Goal: Information Seeking & Learning: Understand process/instructions

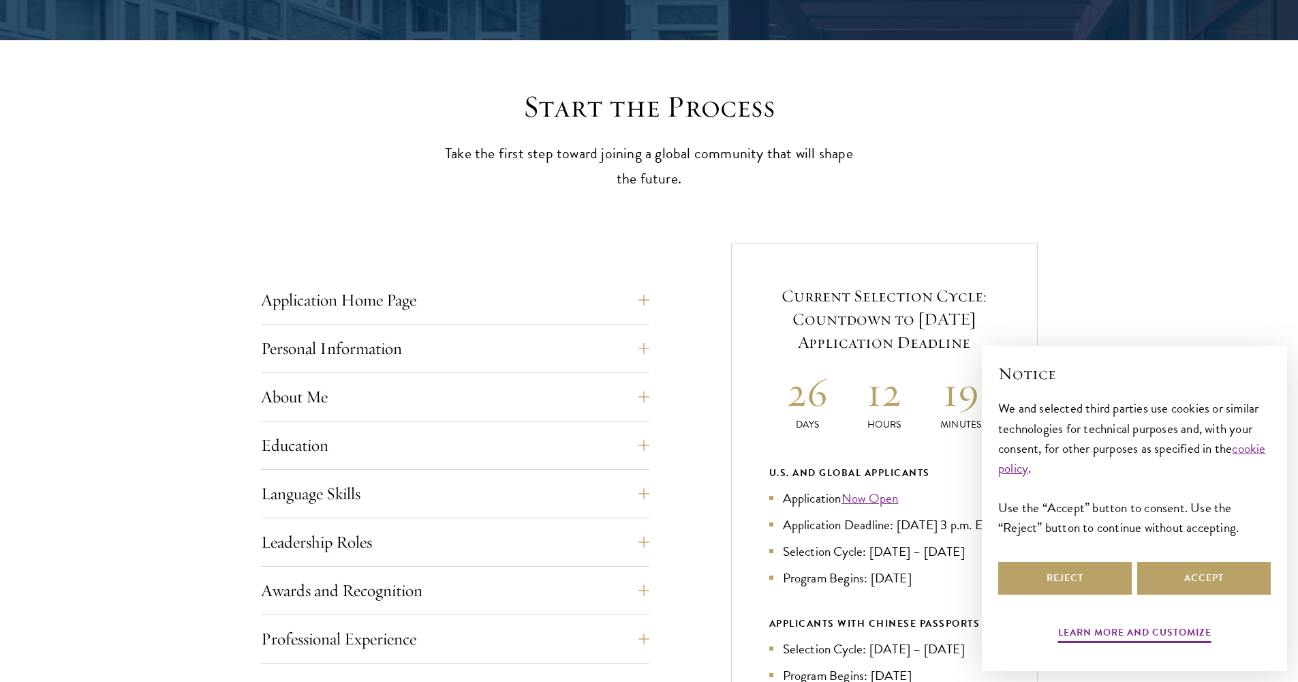
scroll to position [772, 0]
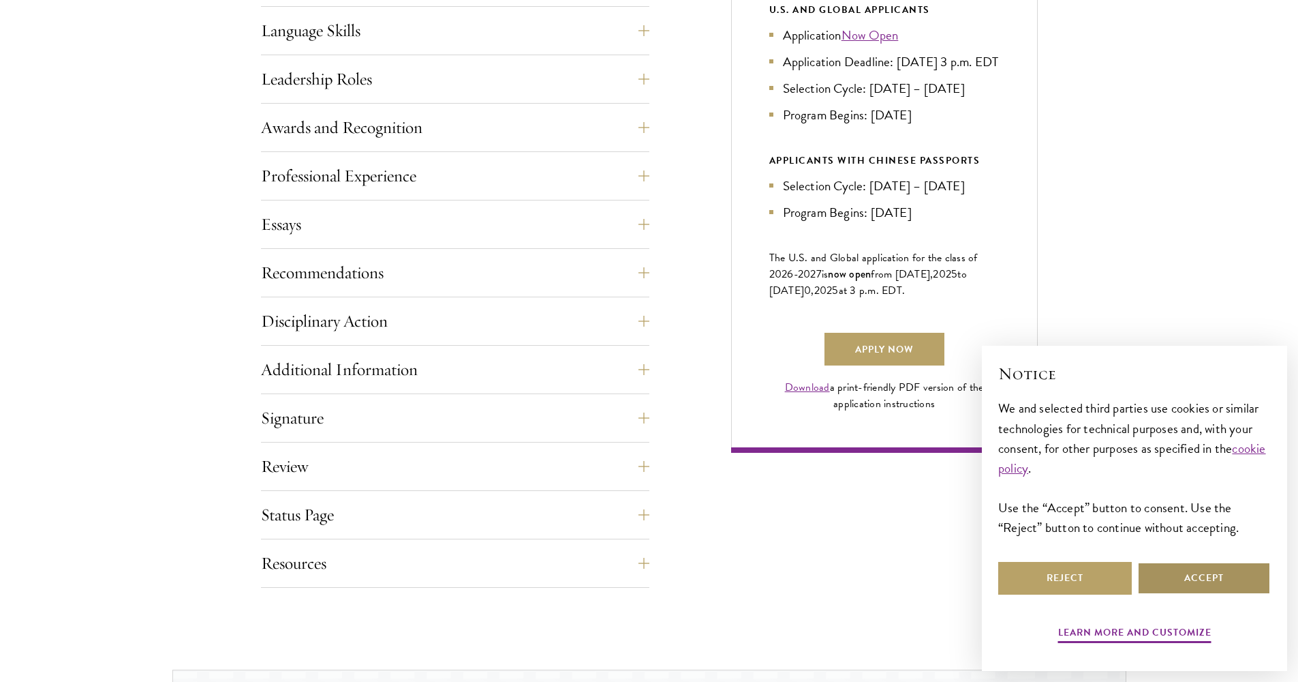
click at [1210, 583] on button "Accept" at bounding box center [1205, 578] width 134 height 33
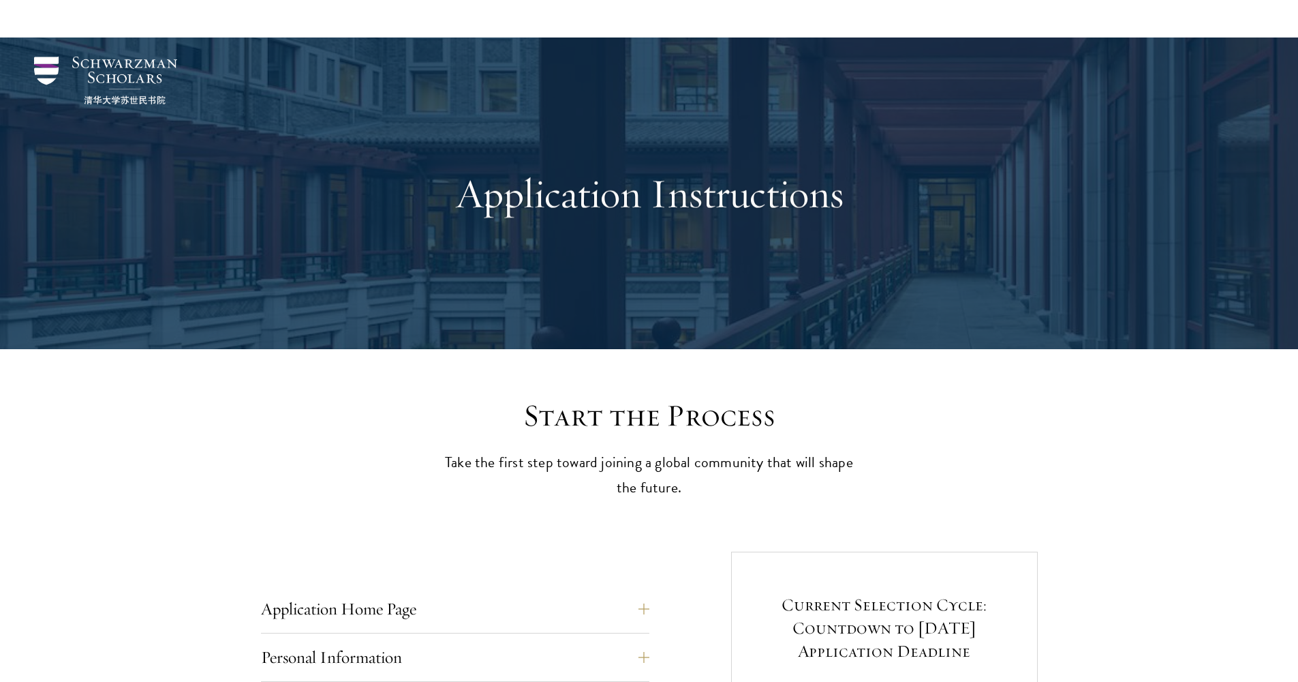
scroll to position [489, 0]
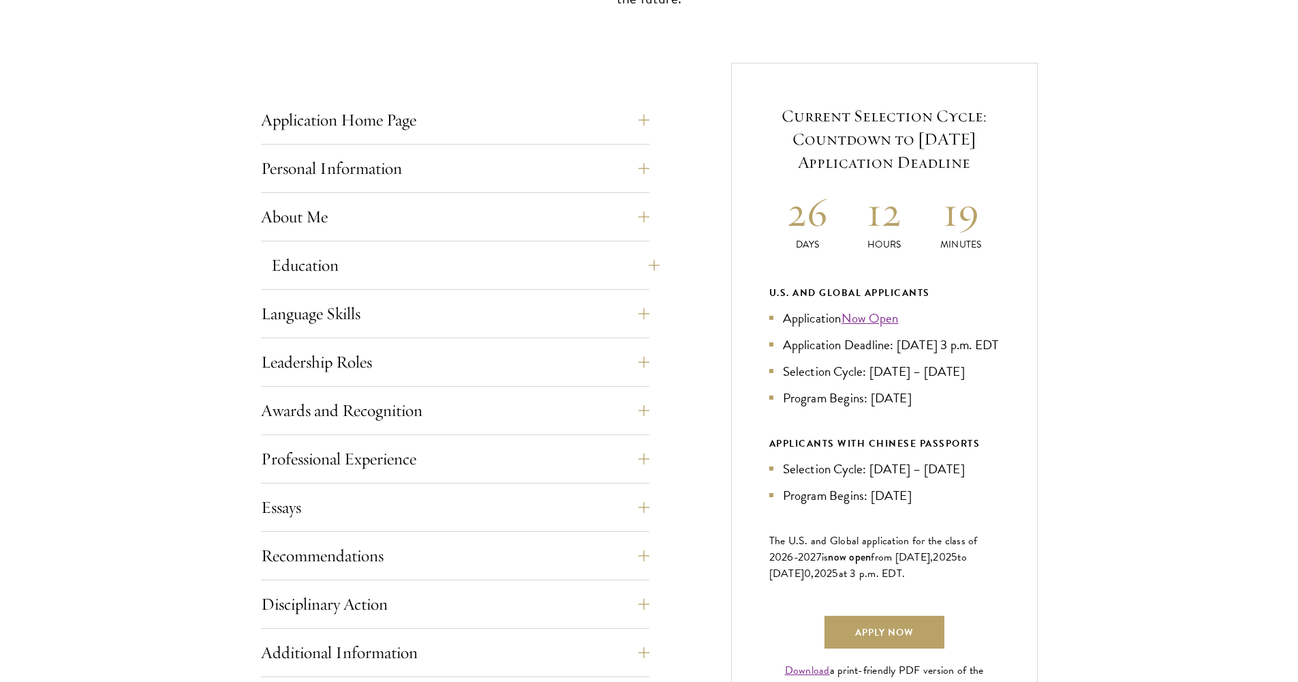
click at [522, 273] on button "Education" at bounding box center [465, 265] width 388 height 33
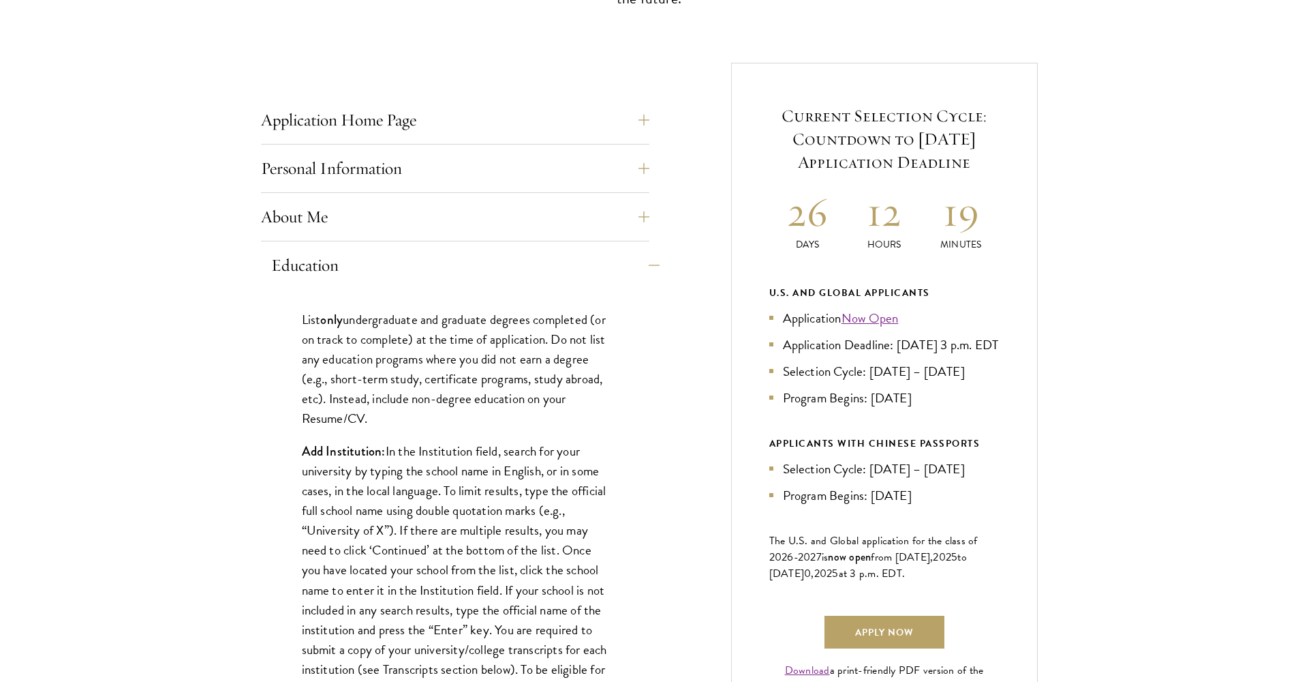
click at [522, 271] on button "Education" at bounding box center [465, 265] width 388 height 33
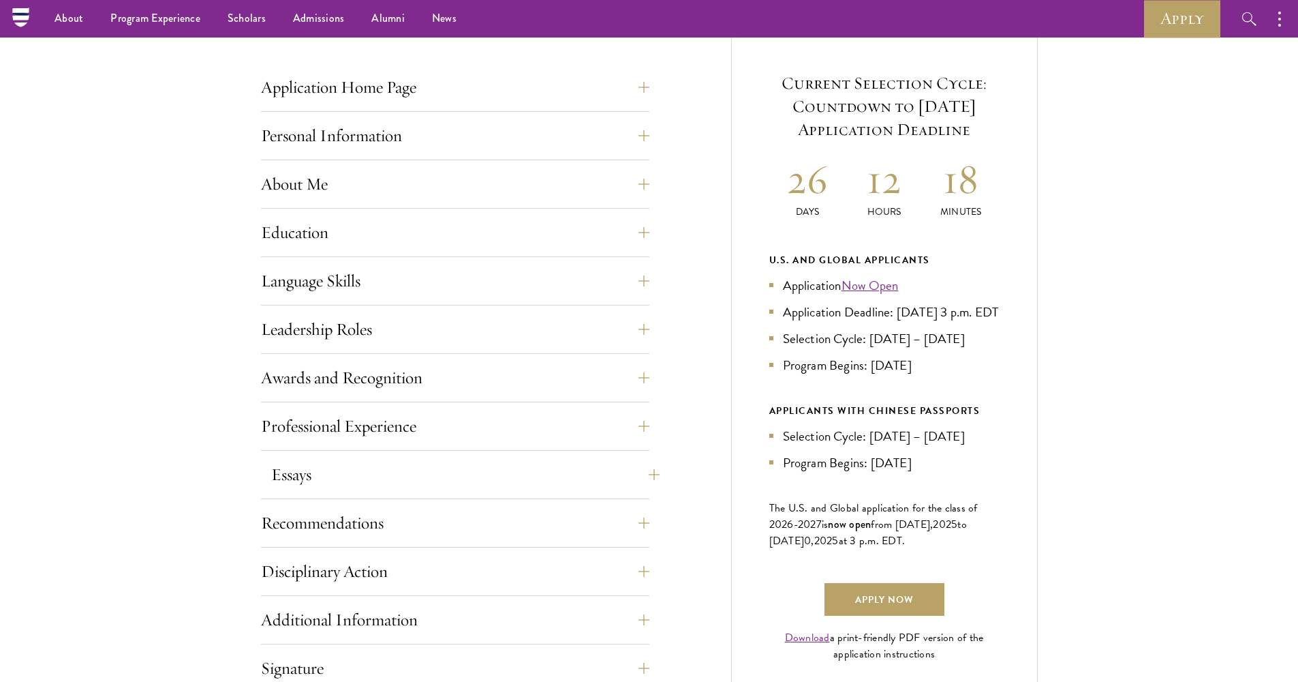
scroll to position [412, 0]
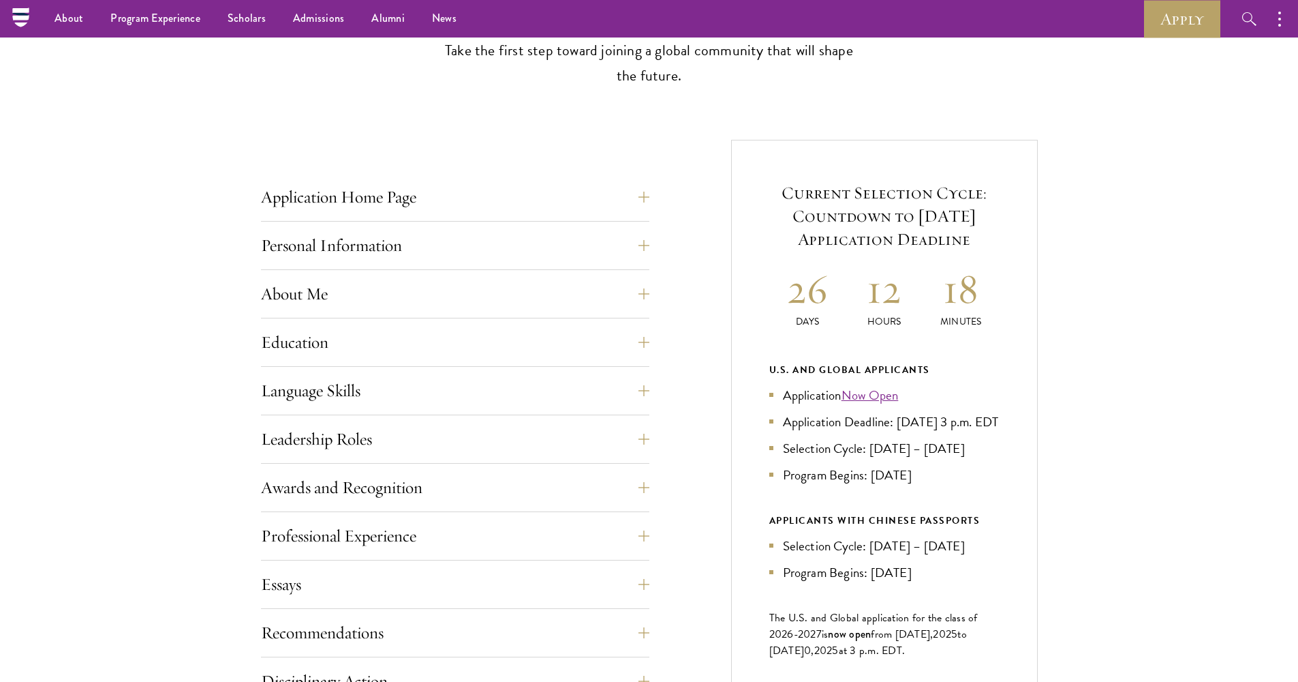
click at [861, 394] on link "Now Open" at bounding box center [870, 395] width 57 height 20
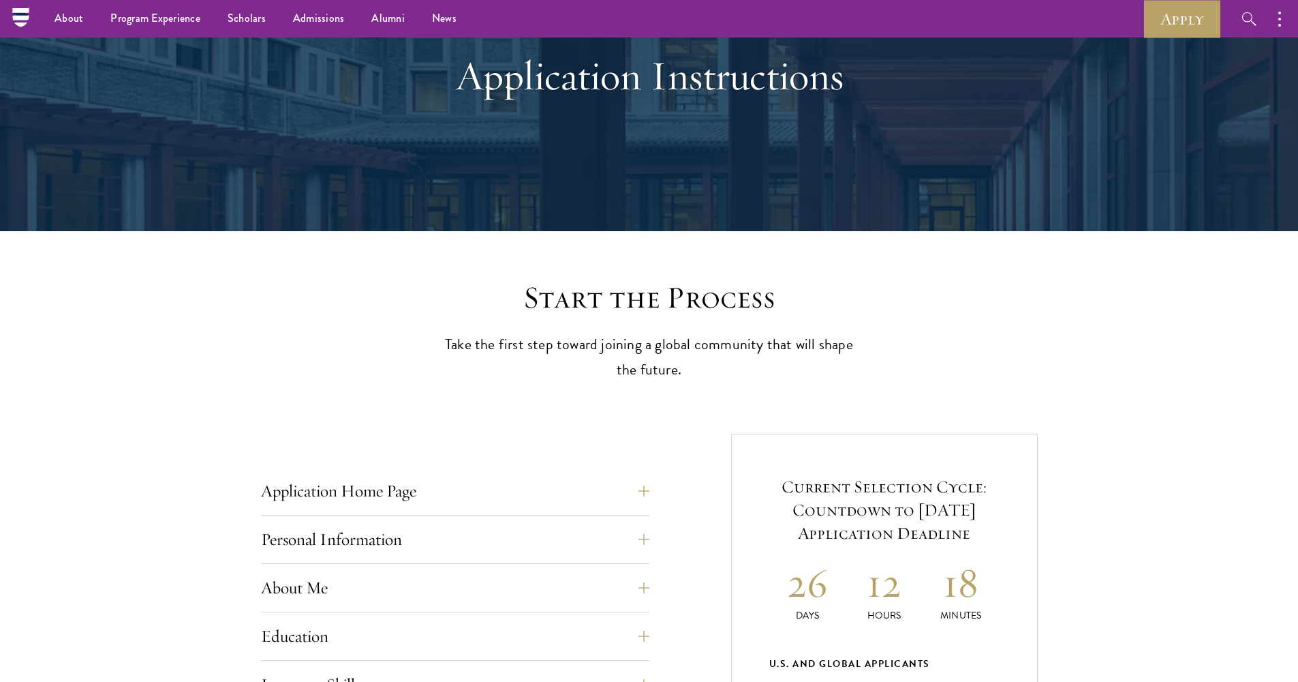
scroll to position [0, 0]
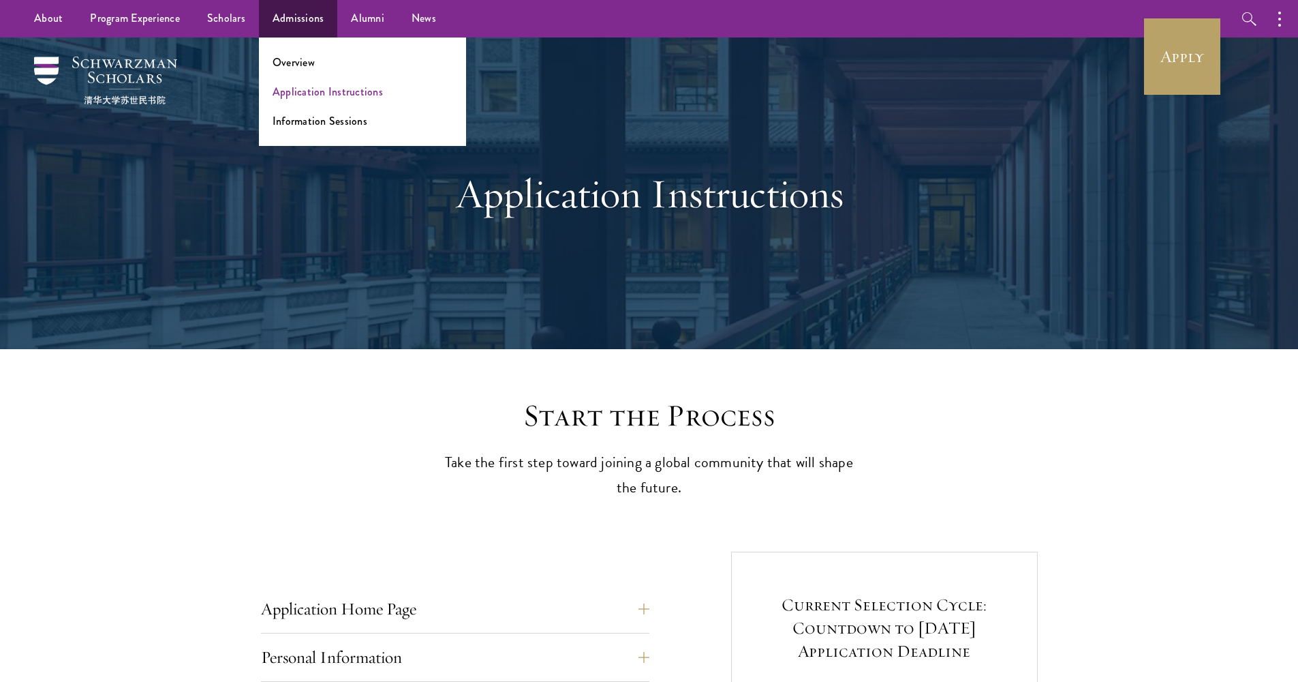
click at [322, 94] on link "Application Instructions" at bounding box center [328, 92] width 110 height 16
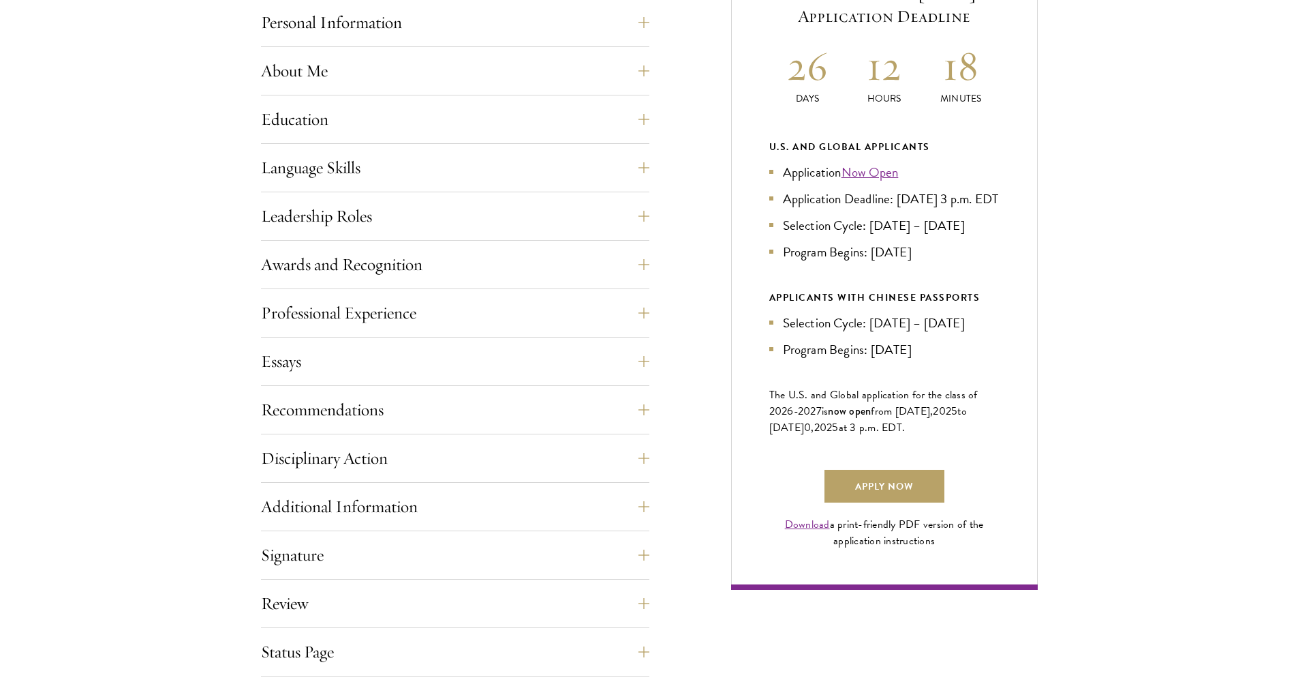
scroll to position [514, 0]
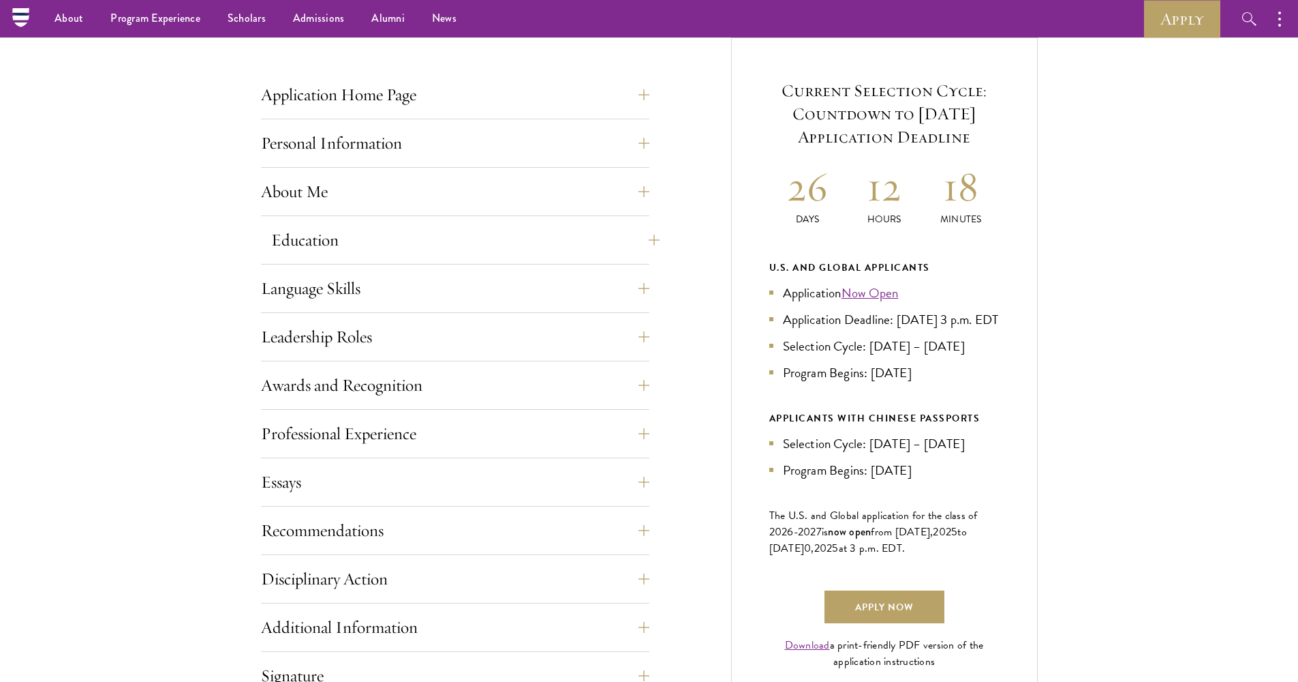
click at [415, 246] on button "Education" at bounding box center [465, 240] width 388 height 33
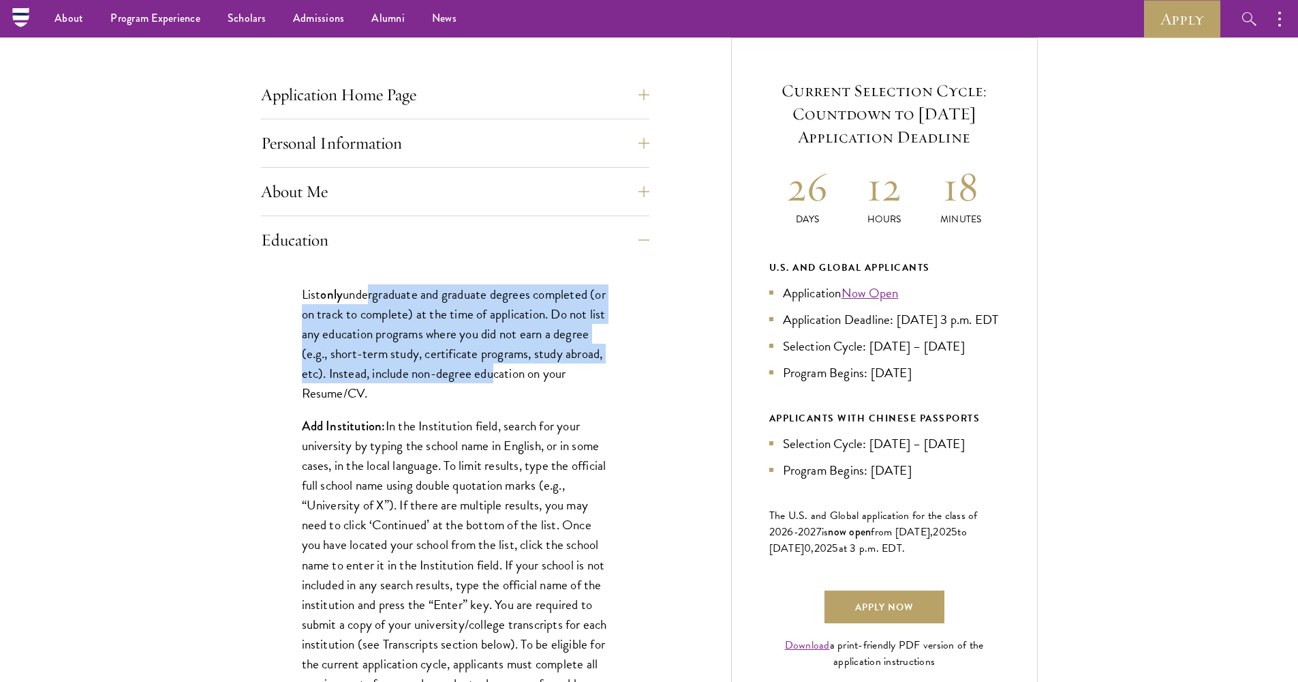
drag, startPoint x: 365, startPoint y: 292, endPoint x: 526, endPoint y: 364, distance: 176.1
click at [526, 364] on p "List only undergraduate and graduate degrees completed (or on track to complete…" at bounding box center [455, 343] width 307 height 119
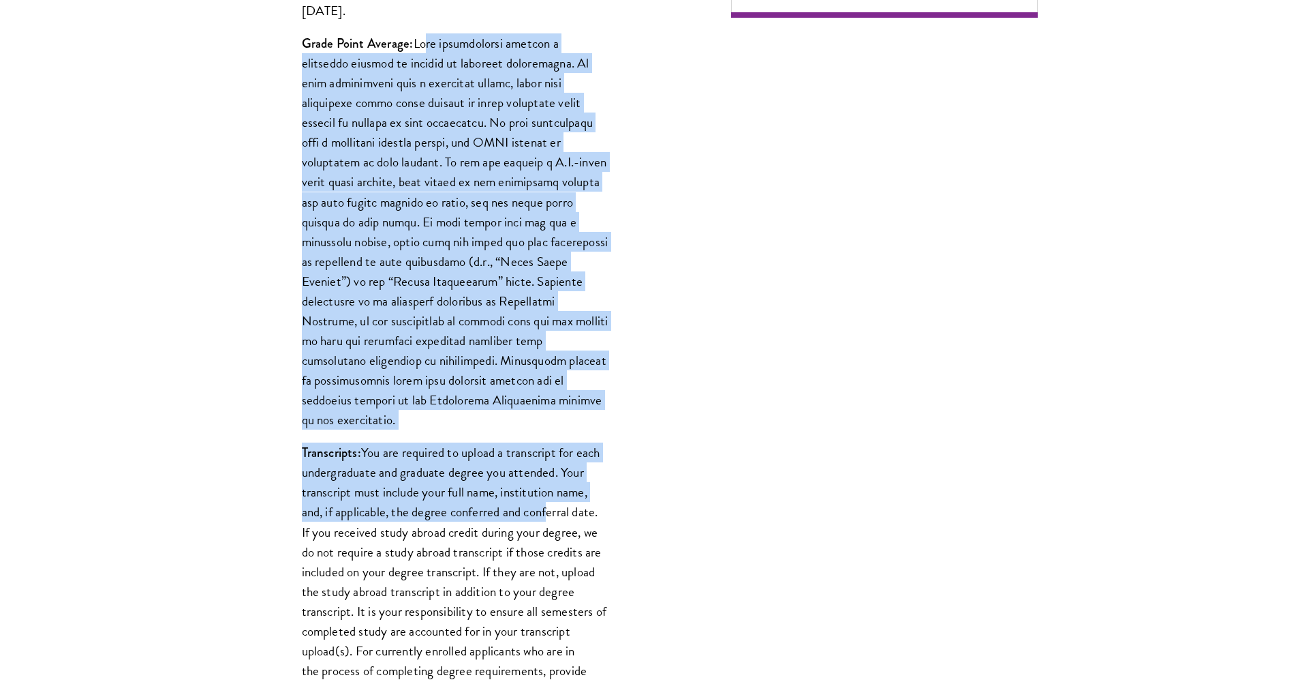
scroll to position [1090, 0]
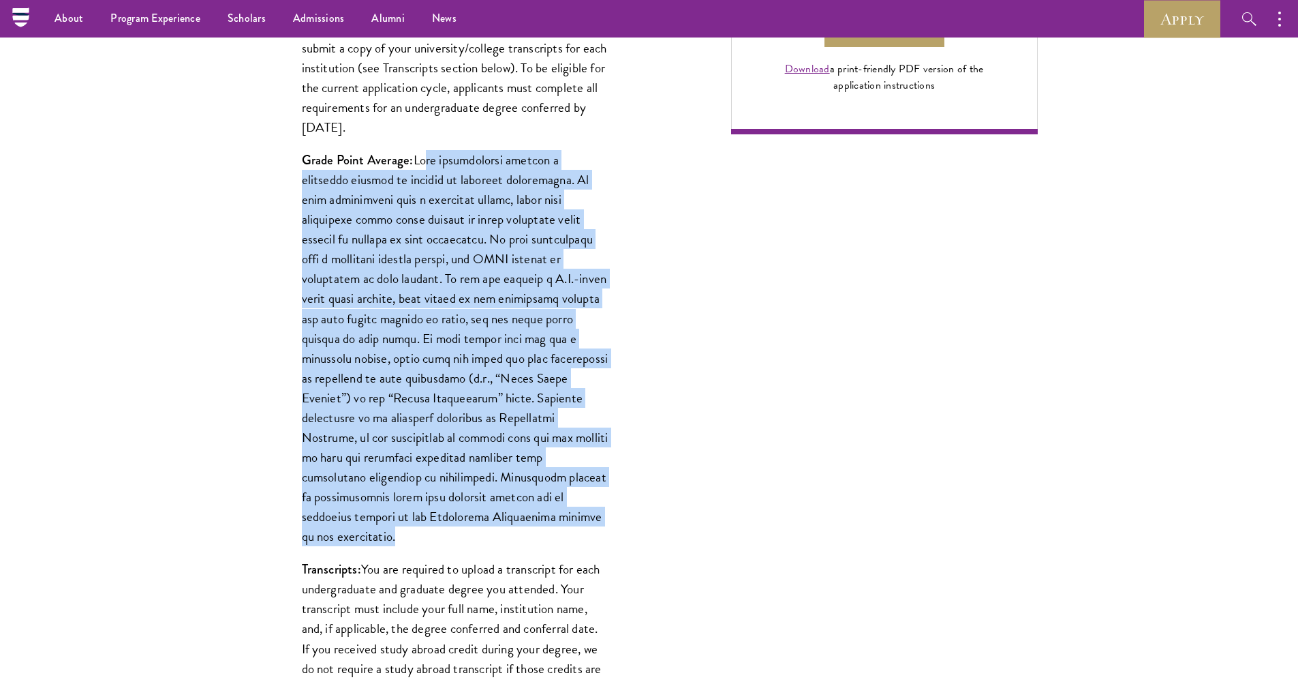
drag, startPoint x: 426, startPoint y: 336, endPoint x: 551, endPoint y: 507, distance: 211.7
click at [551, 507] on p "Grade Point Average:" at bounding box center [455, 348] width 307 height 396
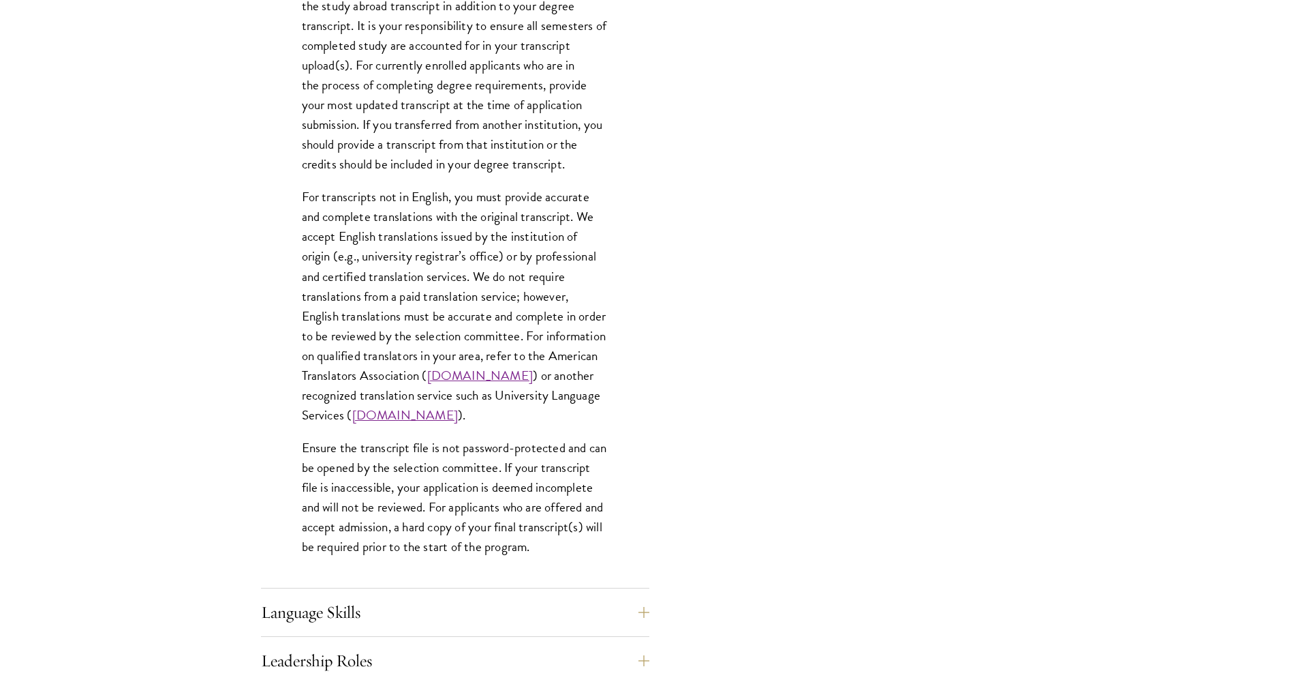
scroll to position [1909, 0]
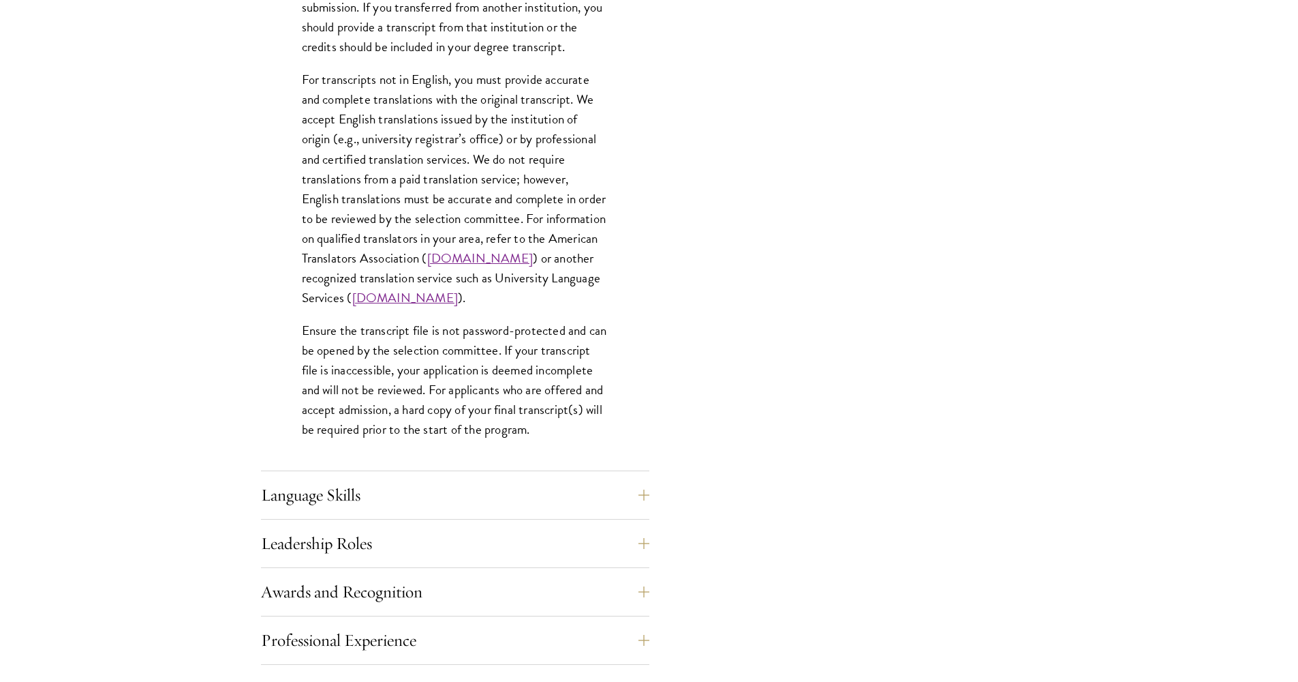
click at [485, 479] on button "Language Skills" at bounding box center [465, 494] width 388 height 33
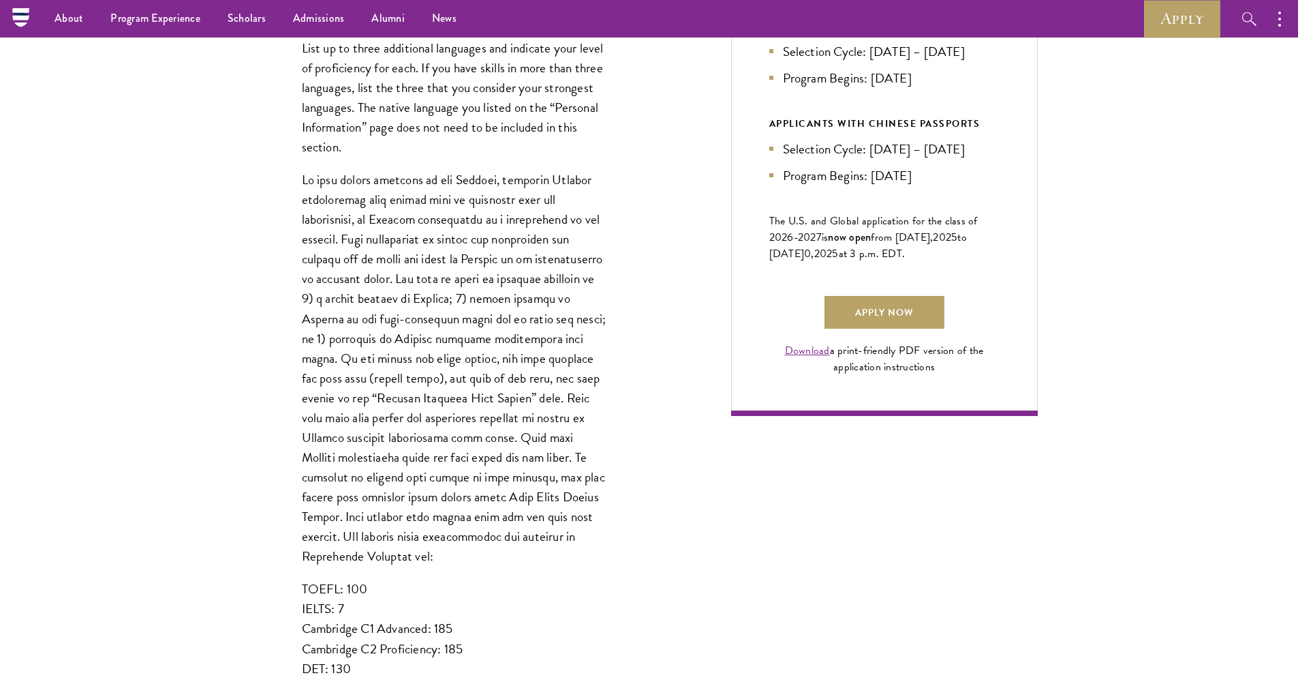
scroll to position [552, 0]
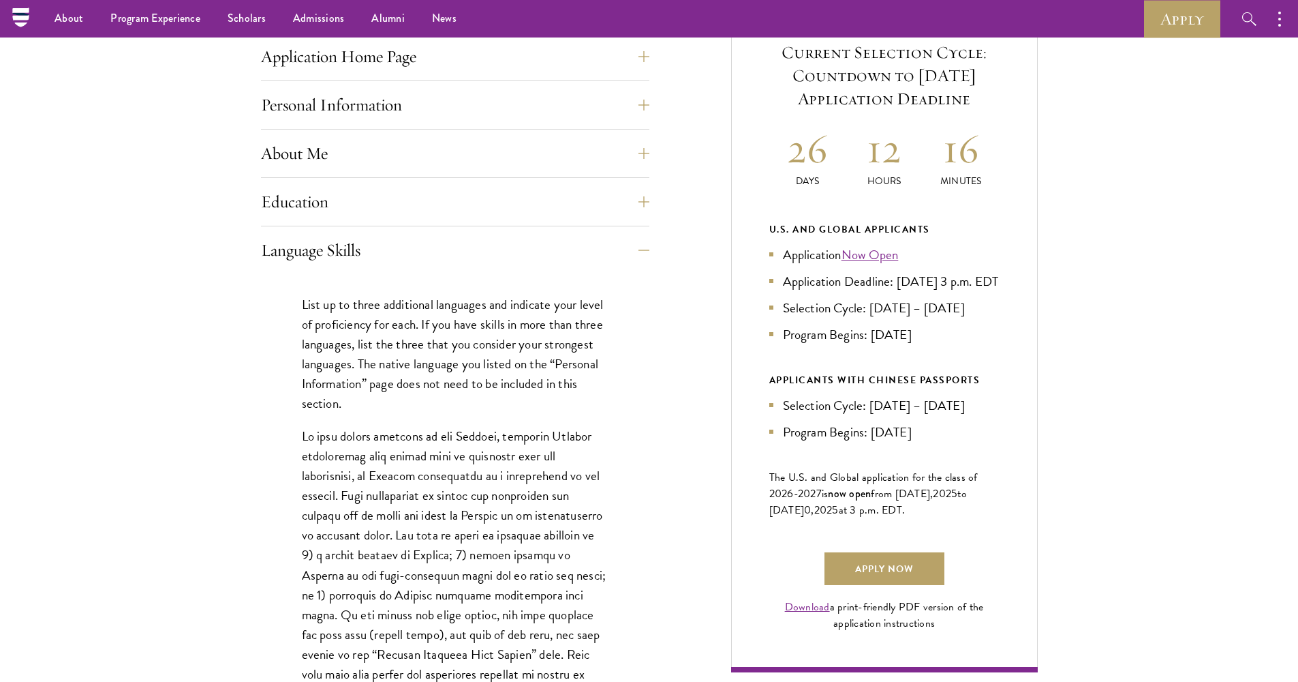
drag, startPoint x: 806, startPoint y: 326, endPoint x: 917, endPoint y: 354, distance: 114.6
click at [917, 344] on ul "Application Now Open Application Deadline: Sept 10, 2025 at 3 p.m. EDT Selectio…" at bounding box center [884, 295] width 230 height 100
click at [917, 344] on li "Program Begins: [DATE]" at bounding box center [884, 334] width 230 height 20
drag, startPoint x: 918, startPoint y: 352, endPoint x: 778, endPoint y: 227, distance: 187.8
click at [778, 227] on div "U.S. and Global Applicants Application Now Open Application Deadline: Sept 10, …" at bounding box center [884, 282] width 230 height 123
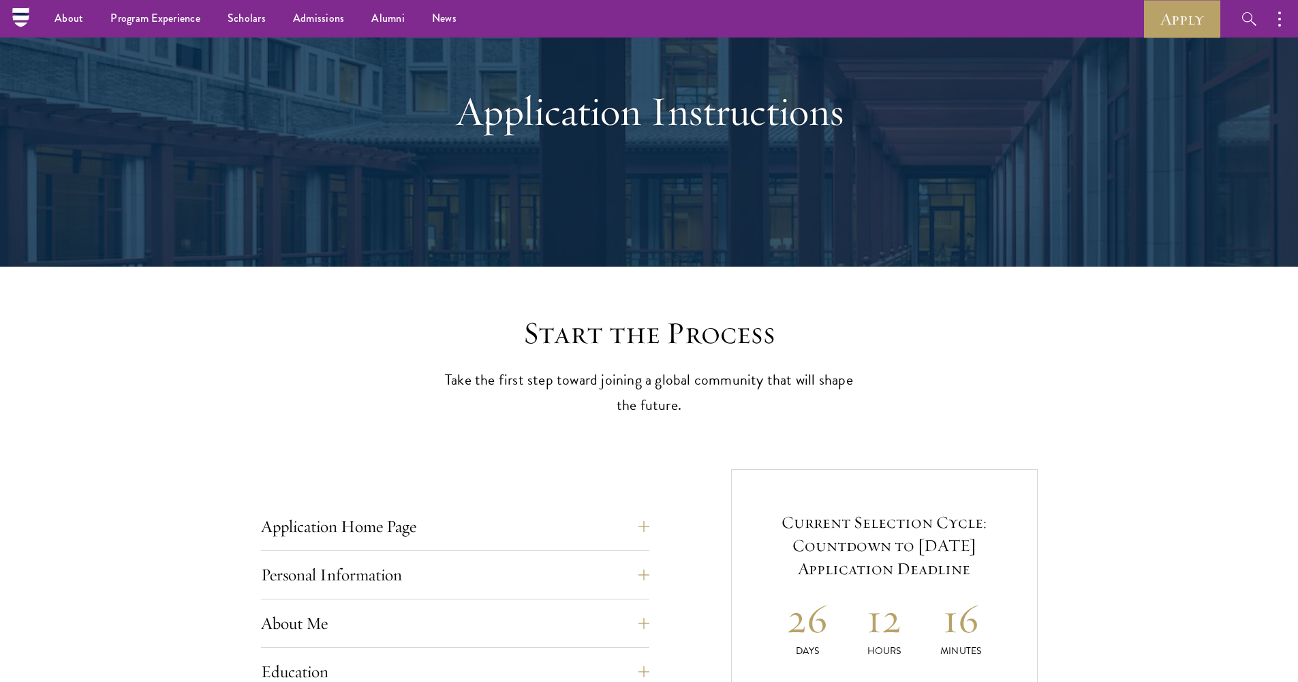
scroll to position [546, 0]
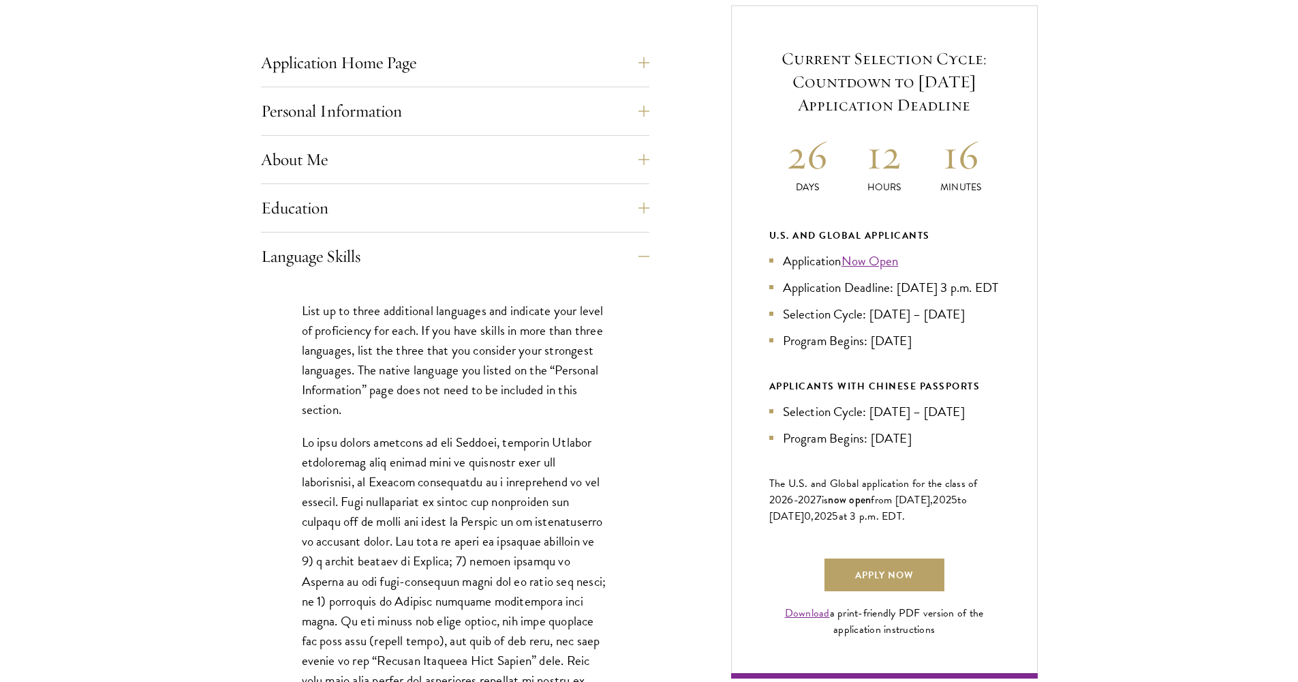
click at [1017, 307] on div "Current Selection Cycle: Countdown to September 10, 2025 Application Deadline 2…" at bounding box center [884, 341] width 307 height 673
drag, startPoint x: 918, startPoint y: 360, endPoint x: 776, endPoint y: 232, distance: 191.1
click at [776, 232] on div "U.S. and Global Applicants Application Now Open Application Deadline: Sept 10, …" at bounding box center [884, 288] width 230 height 123
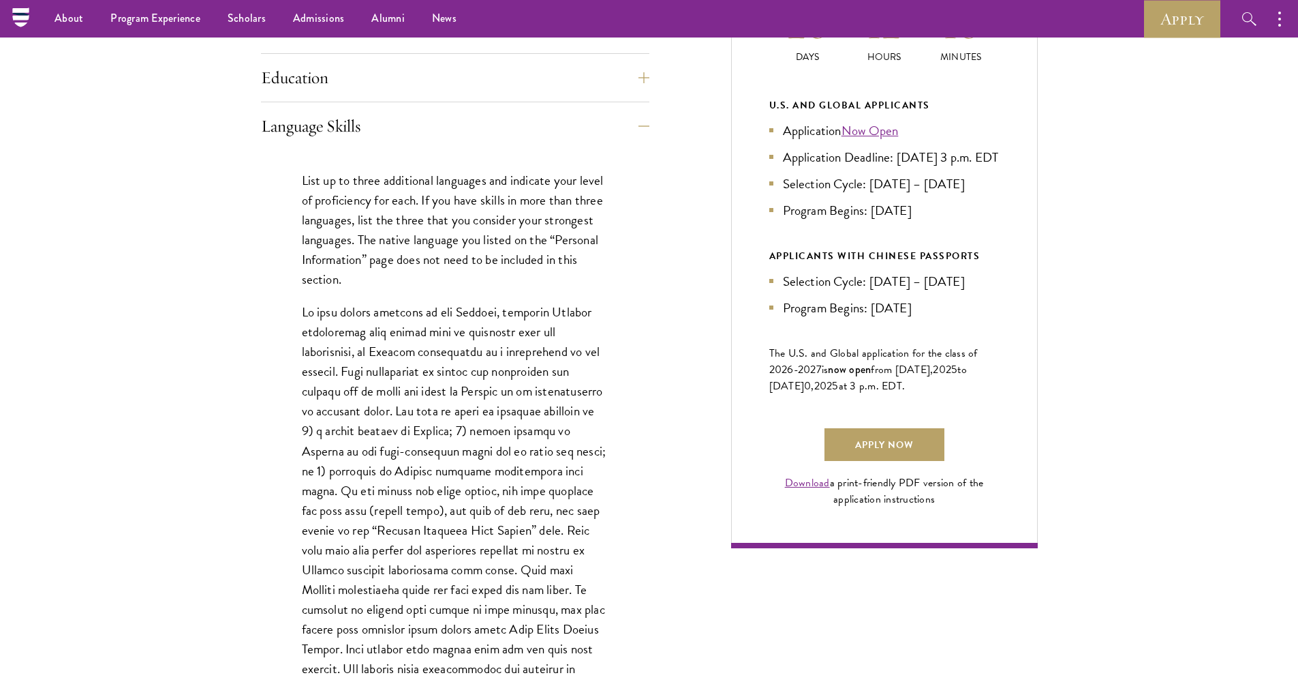
scroll to position [551, 0]
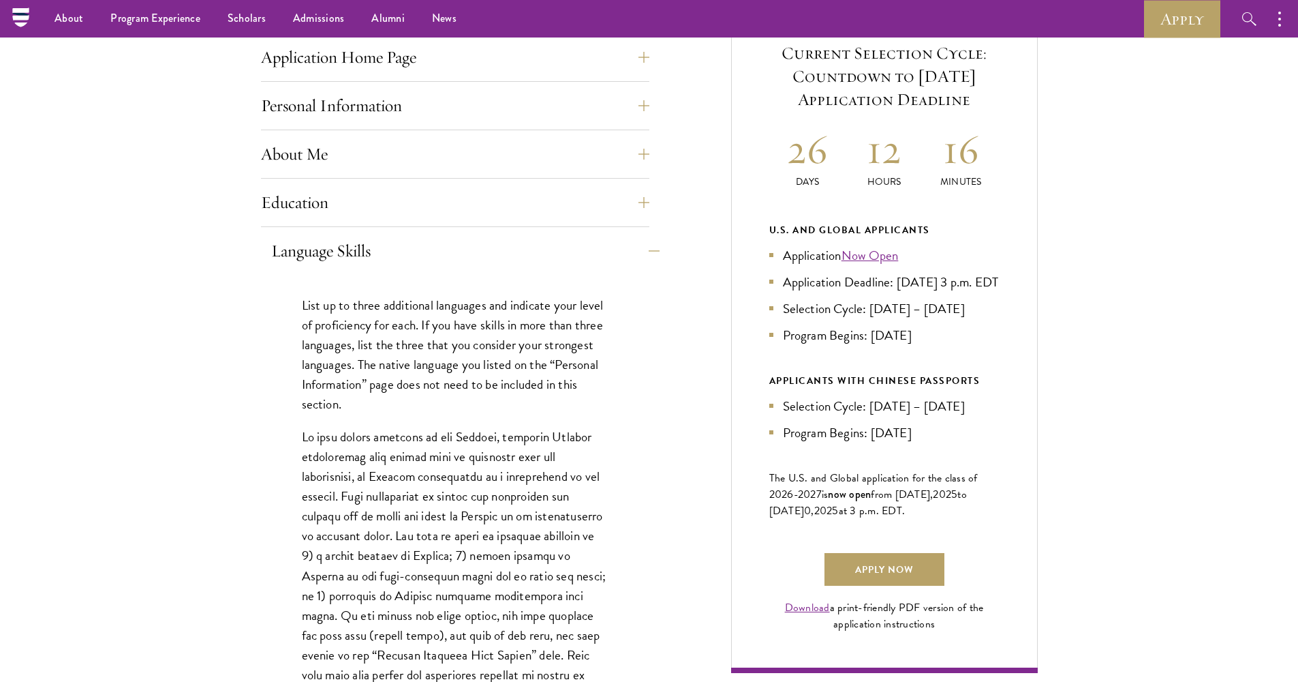
click at [590, 263] on button "Language Skills" at bounding box center [465, 250] width 388 height 33
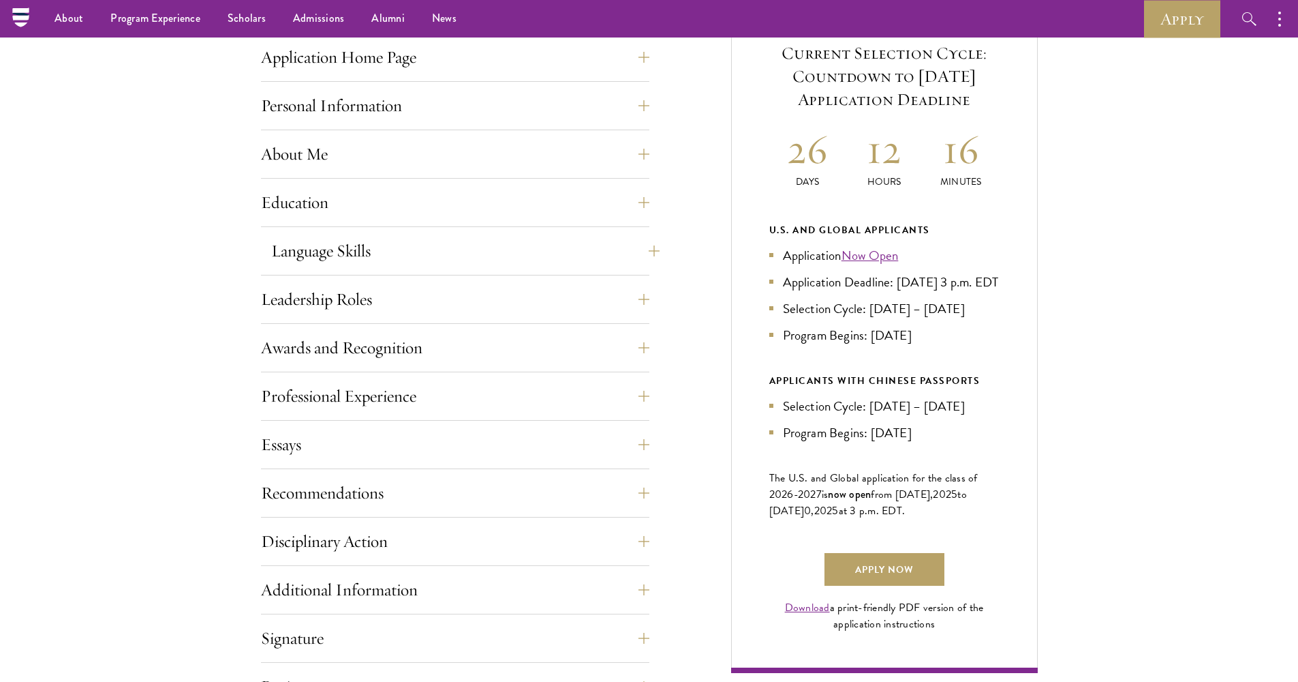
click at [590, 263] on button "Language Skills" at bounding box center [465, 250] width 388 height 33
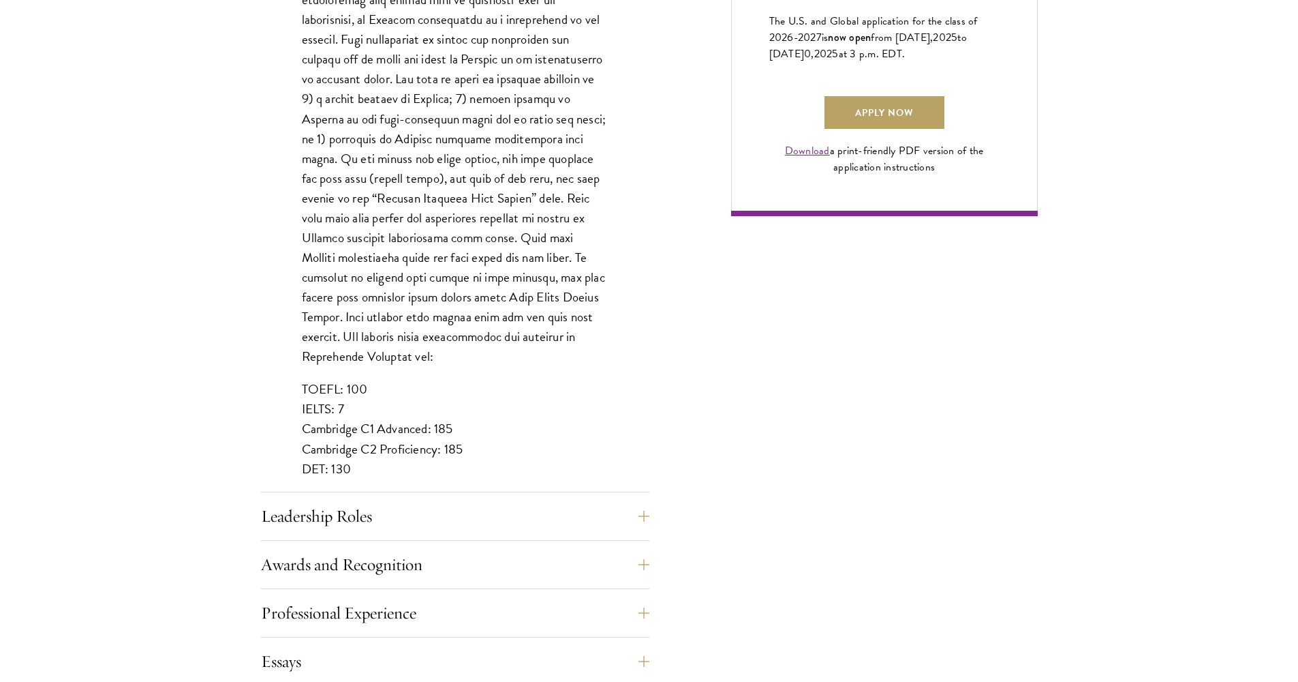
scroll to position [540, 0]
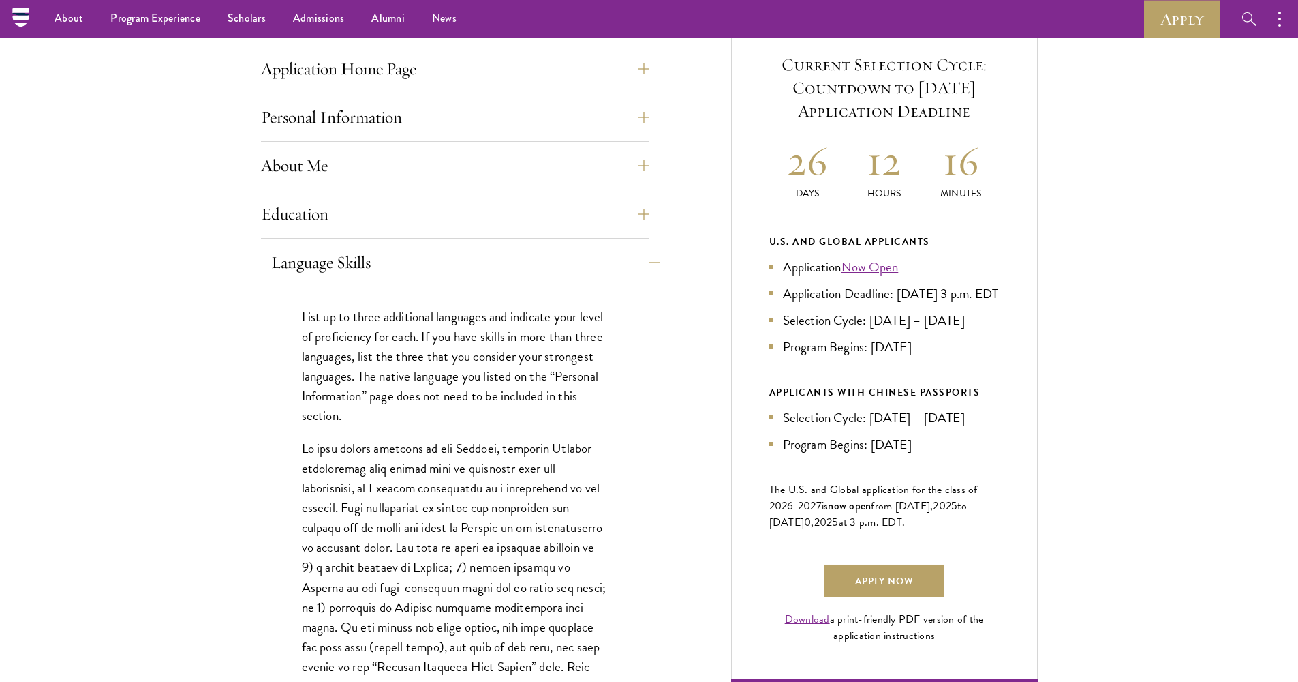
click at [482, 261] on button "Language Skills" at bounding box center [465, 262] width 388 height 33
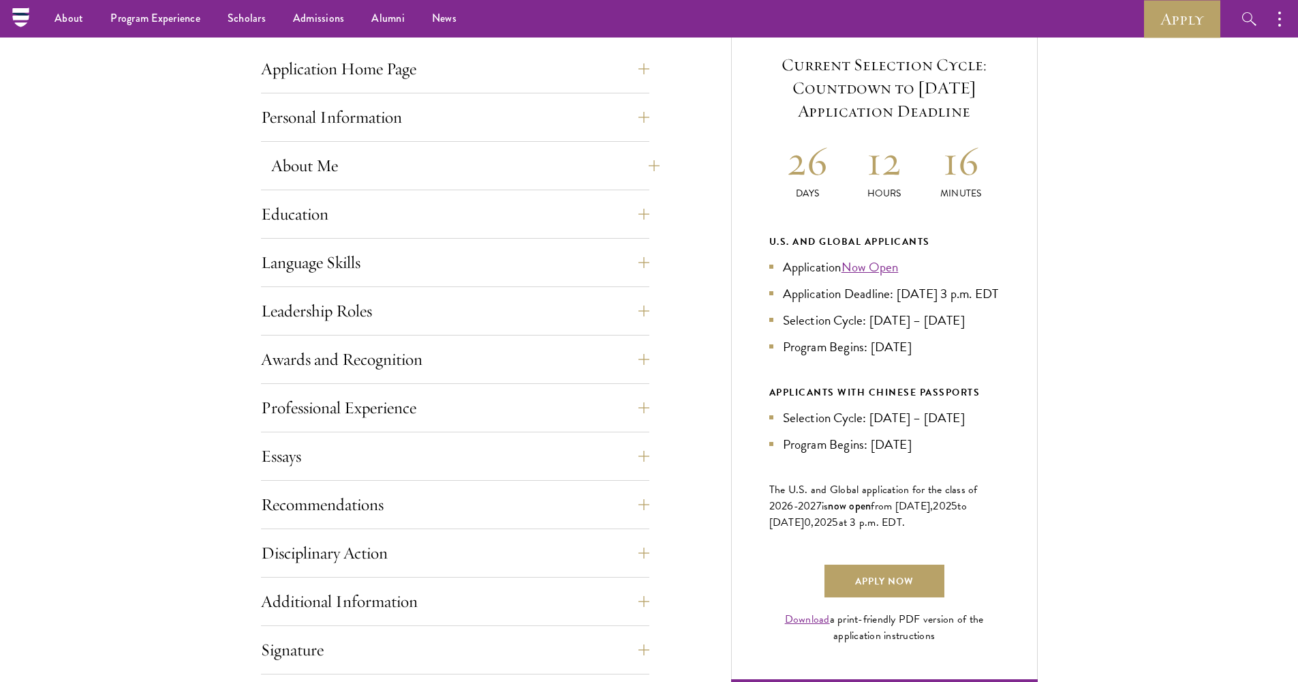
scroll to position [413, 0]
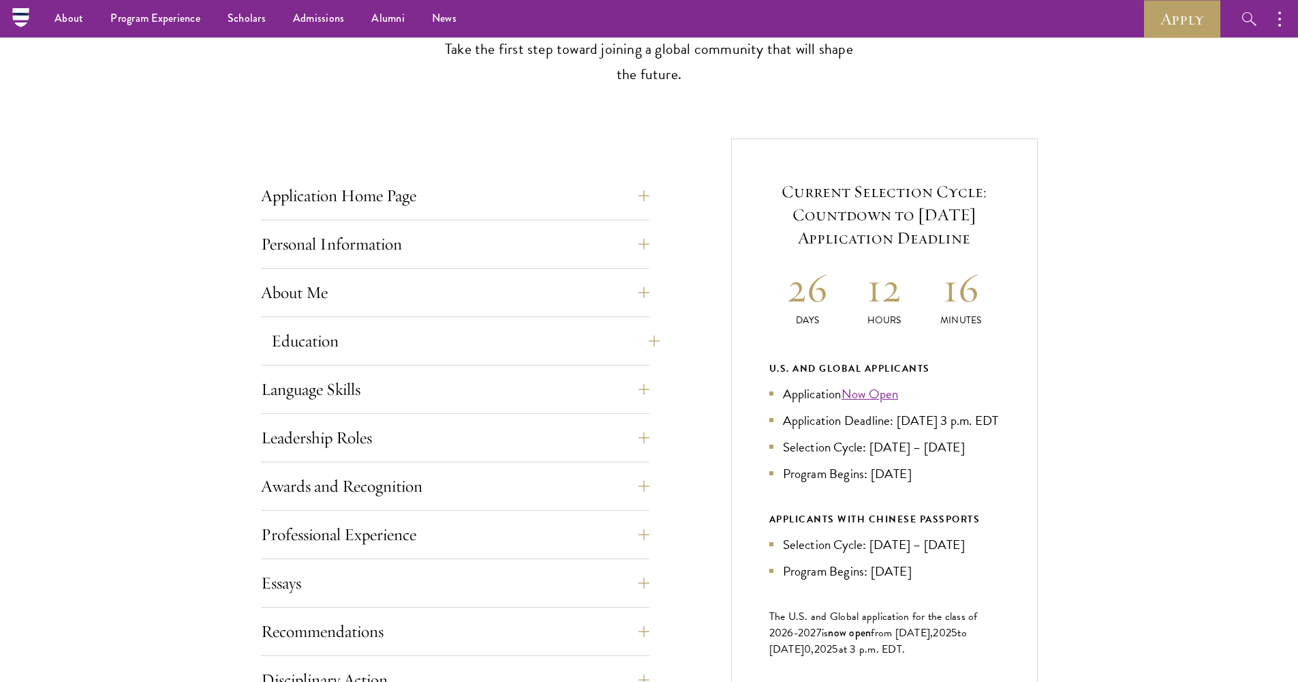
click at [441, 344] on button "Education" at bounding box center [465, 340] width 388 height 33
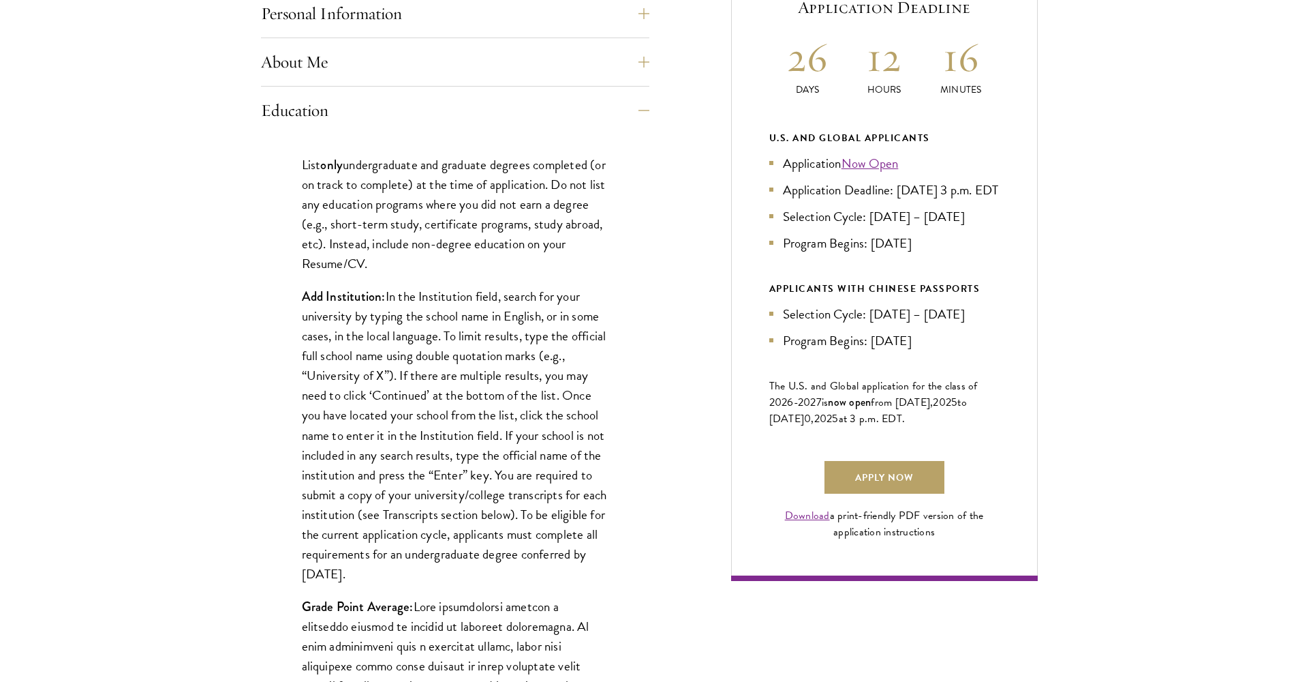
scroll to position [903, 0]
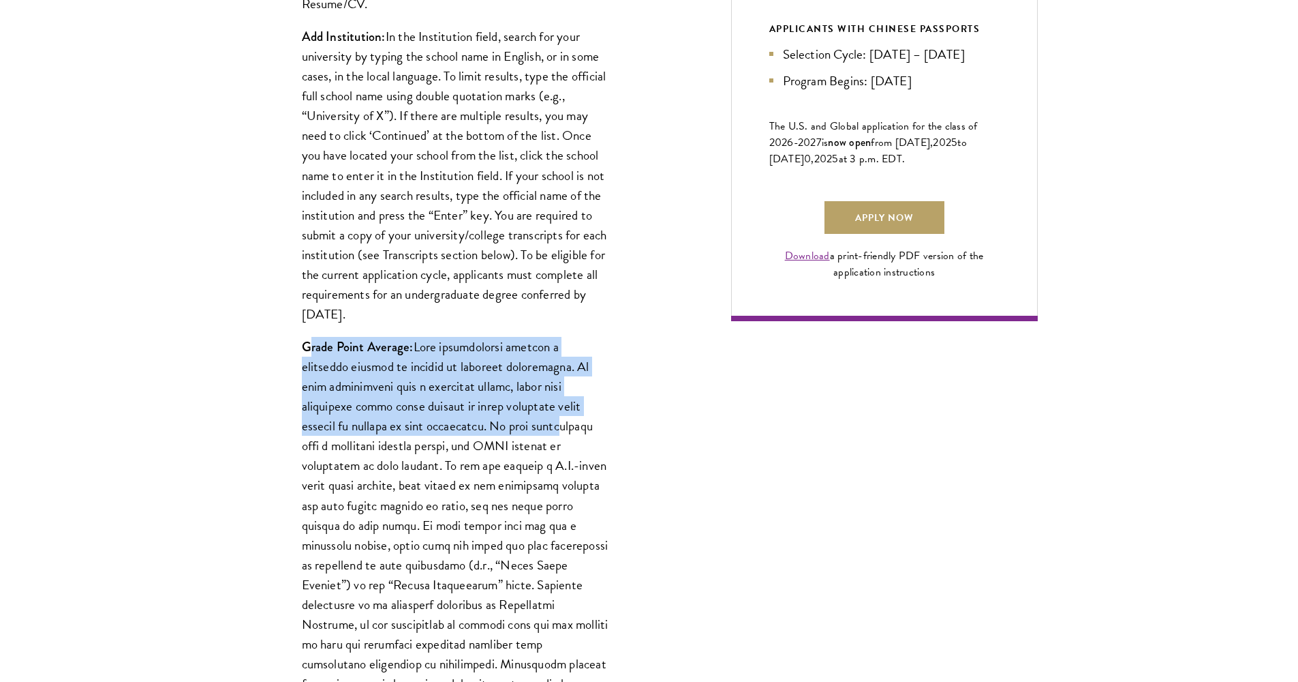
drag, startPoint x: 310, startPoint y: 347, endPoint x: 496, endPoint y: 423, distance: 200.2
click at [496, 423] on p "Grade Point Average:" at bounding box center [455, 535] width 307 height 396
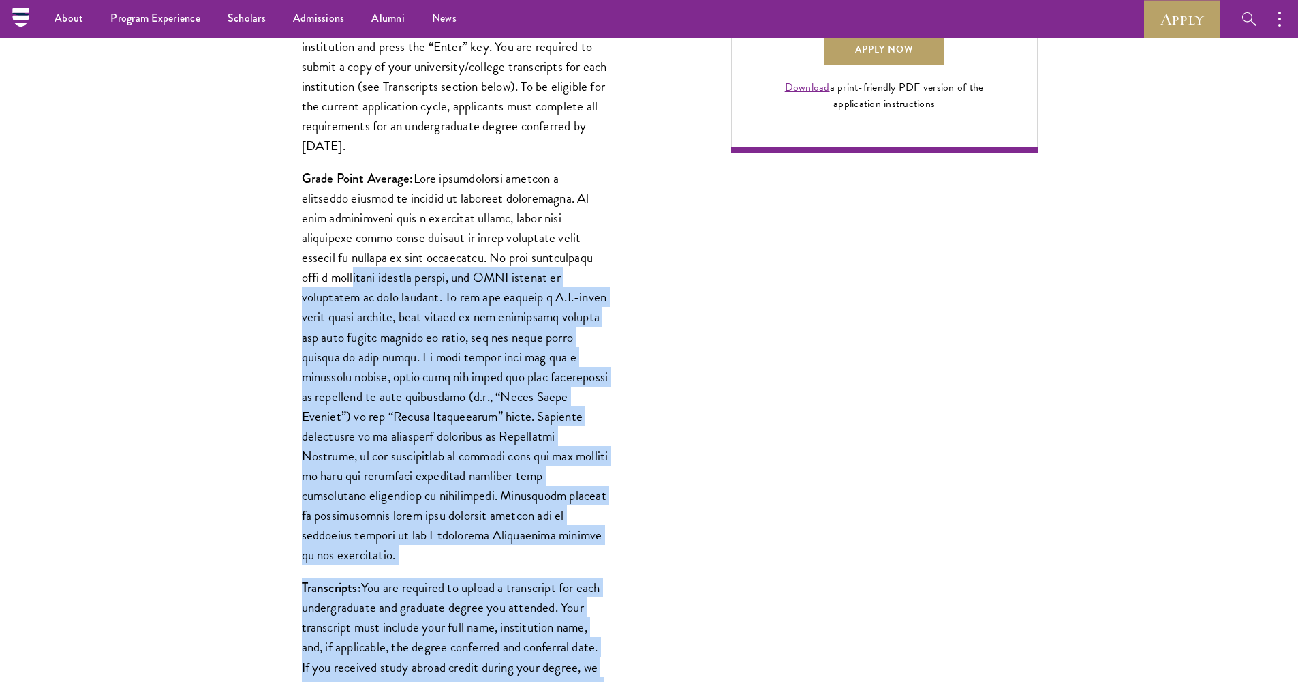
scroll to position [954, 0]
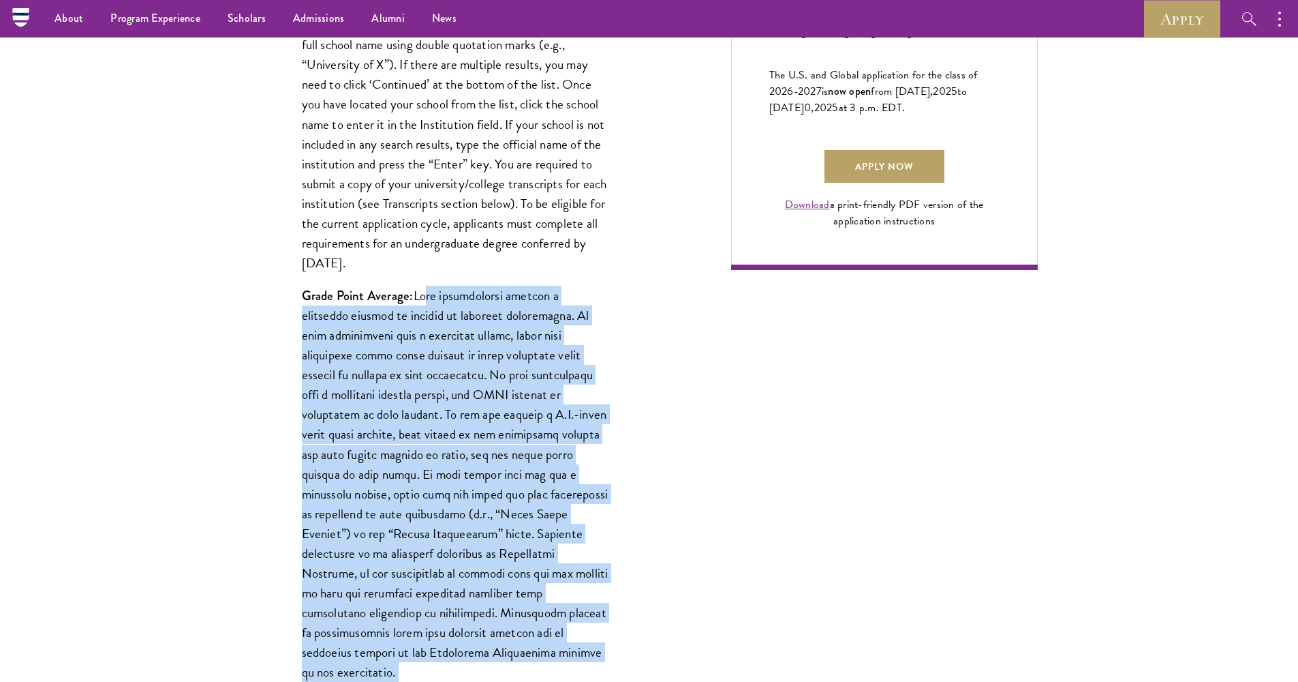
drag, startPoint x: 341, startPoint y: 413, endPoint x: 427, endPoint y: 292, distance: 147.7
click at [427, 292] on div "List only undergraduate and graduate degrees completed (or on track to complete…" at bounding box center [455, 625] width 388 height 1605
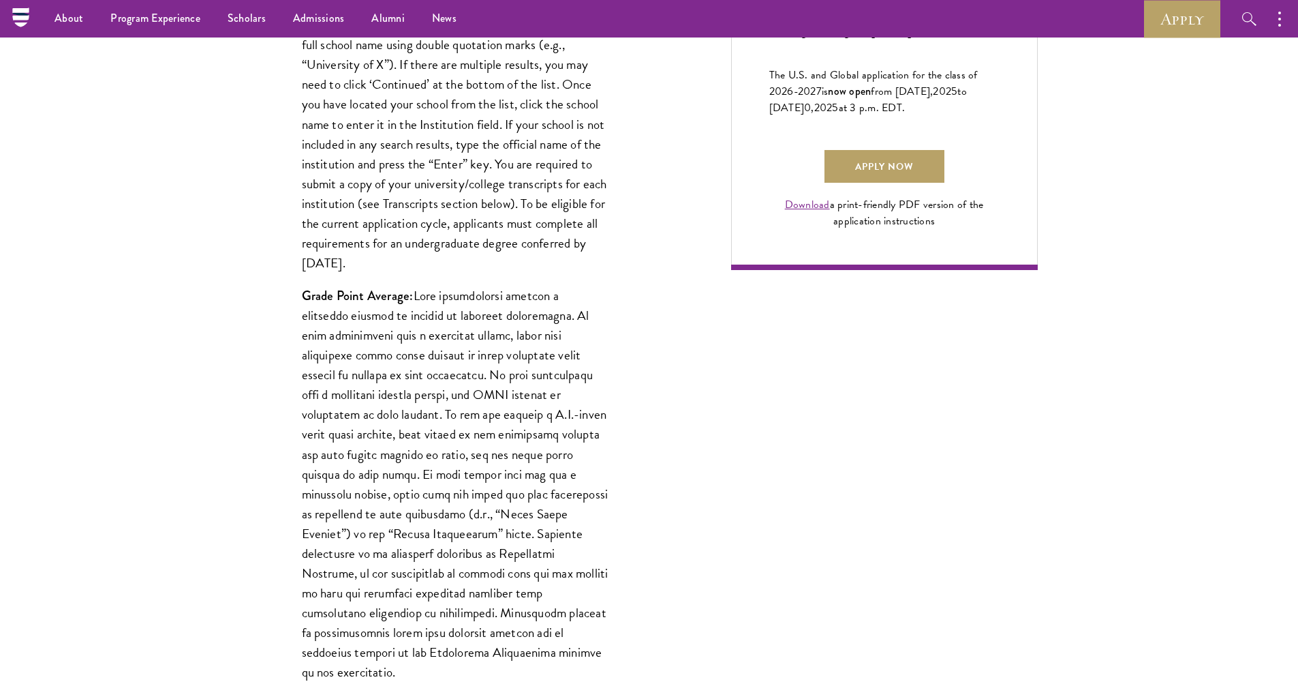
click at [427, 294] on p "Grade Point Average:" at bounding box center [455, 484] width 307 height 396
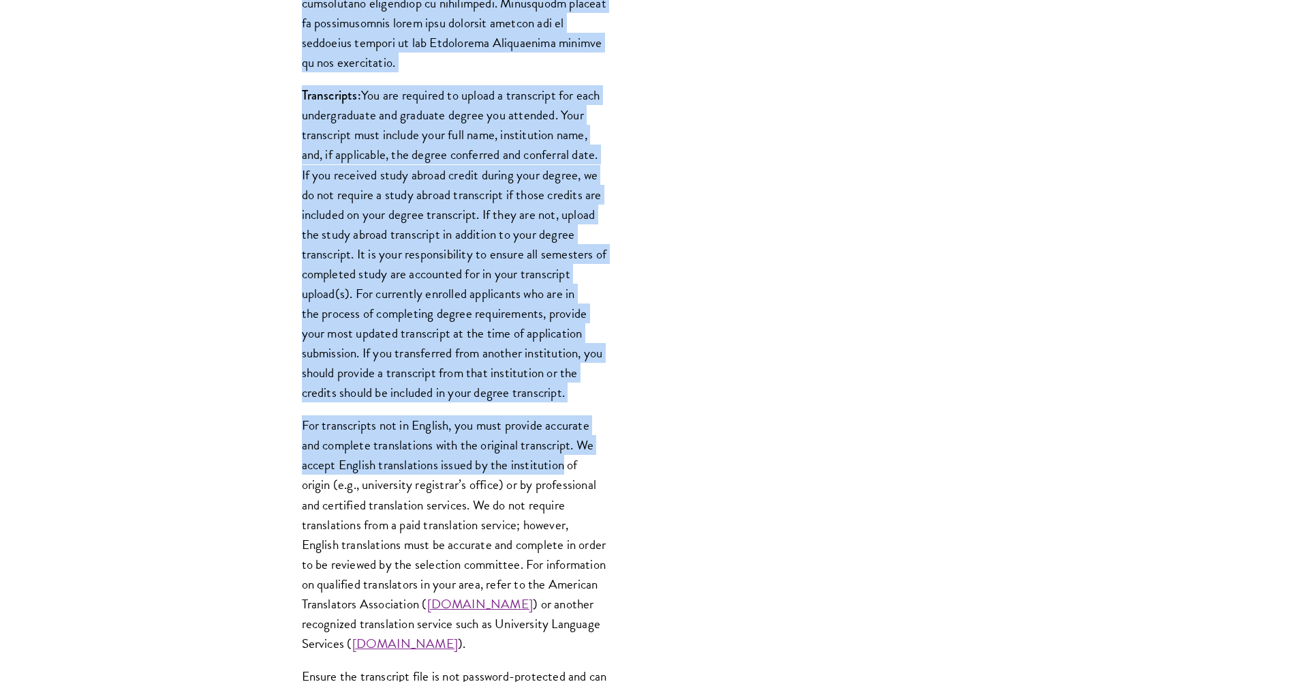
scroll to position [1561, 0]
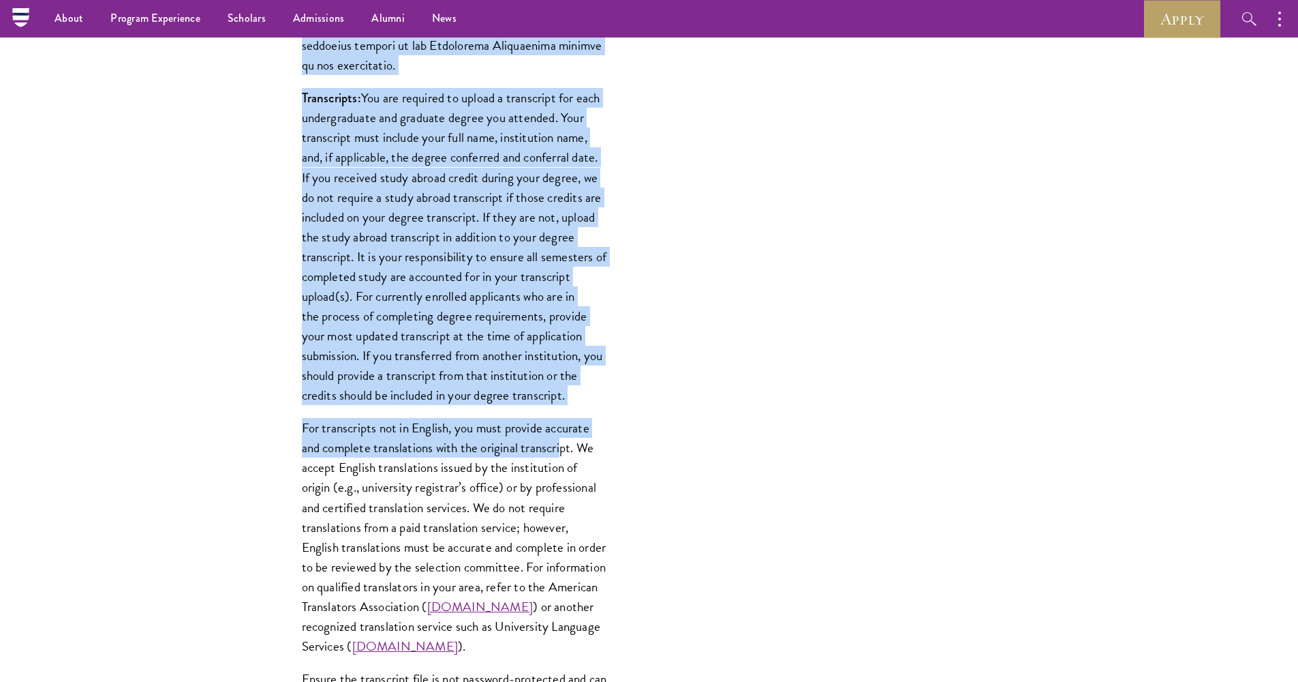
drag, startPoint x: 431, startPoint y: 294, endPoint x: 564, endPoint y: 432, distance: 191.8
click at [564, 432] on div "List only undergraduate and graduate degrees completed (or on track to complete…" at bounding box center [455, 19] width 388 height 1605
click at [564, 432] on p "For transcripts not in English, you must provide accurate and complete translat…" at bounding box center [455, 537] width 307 height 238
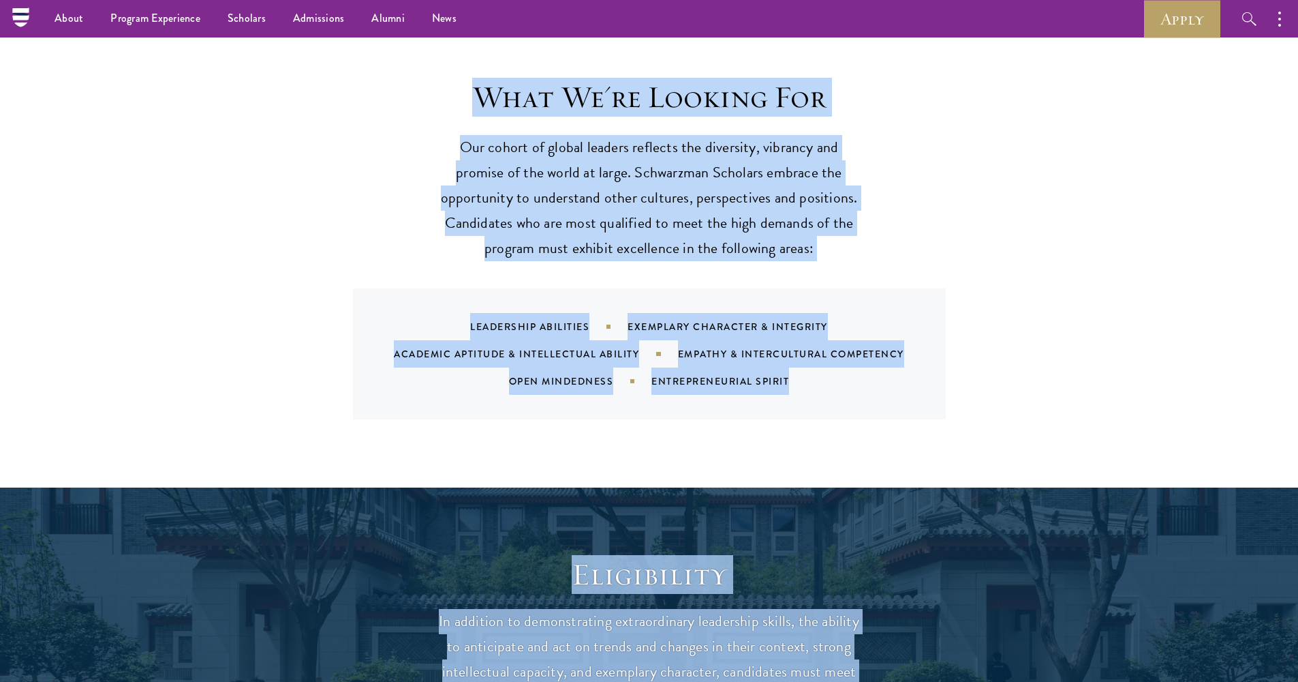
scroll to position [1160, 0]
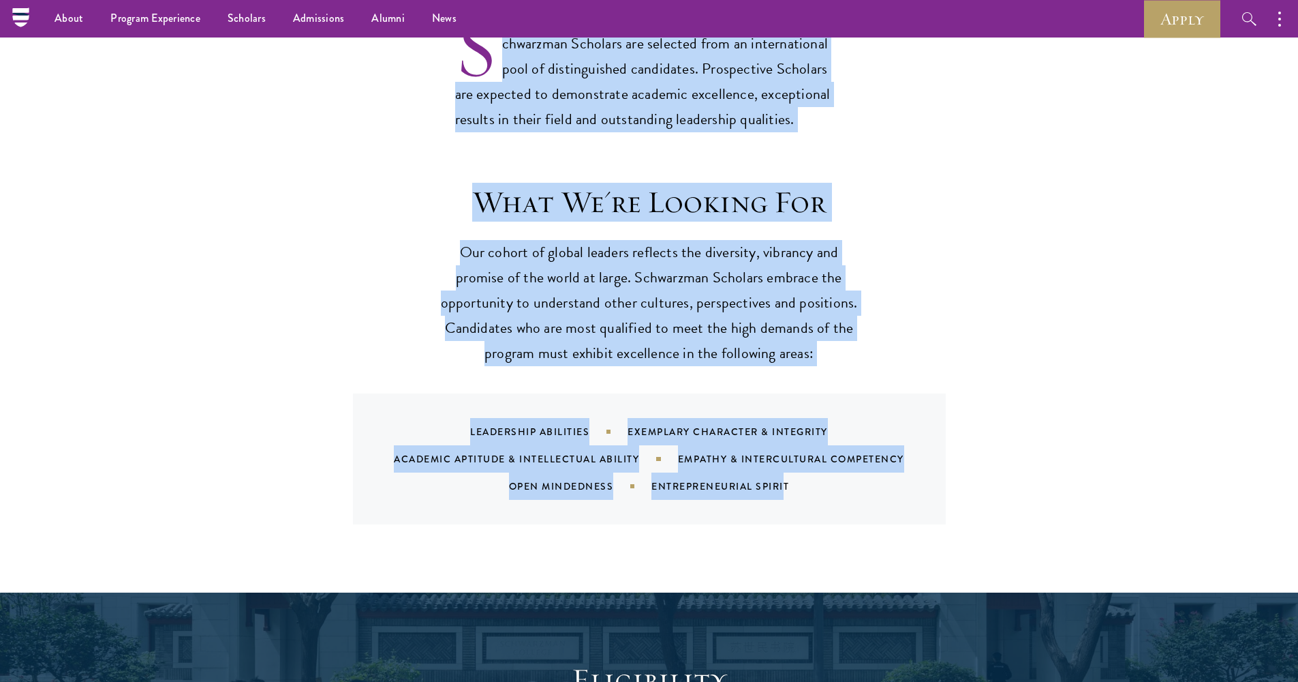
drag, startPoint x: 511, startPoint y: 402, endPoint x: 787, endPoint y: 444, distance: 279.9
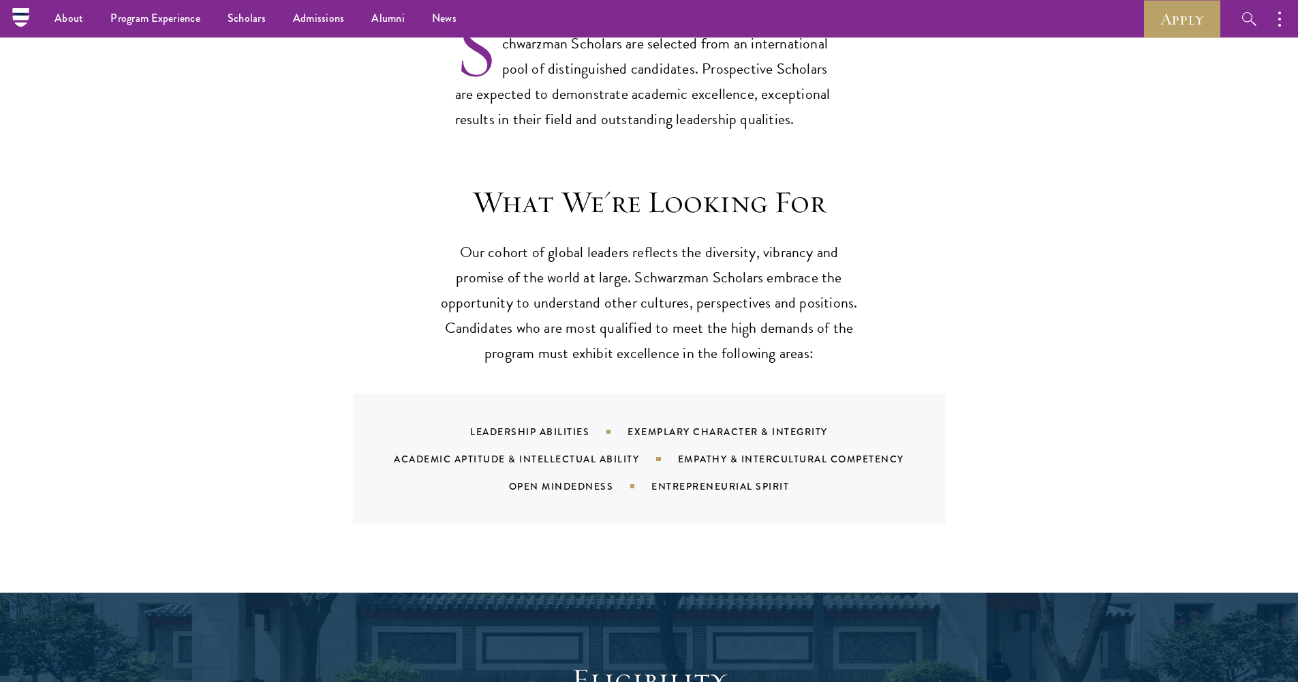
click at [984, 429] on div "What We're Looking For Our cohort of global leaders reflects the diversity, vib…" at bounding box center [649, 353] width 736 height 341
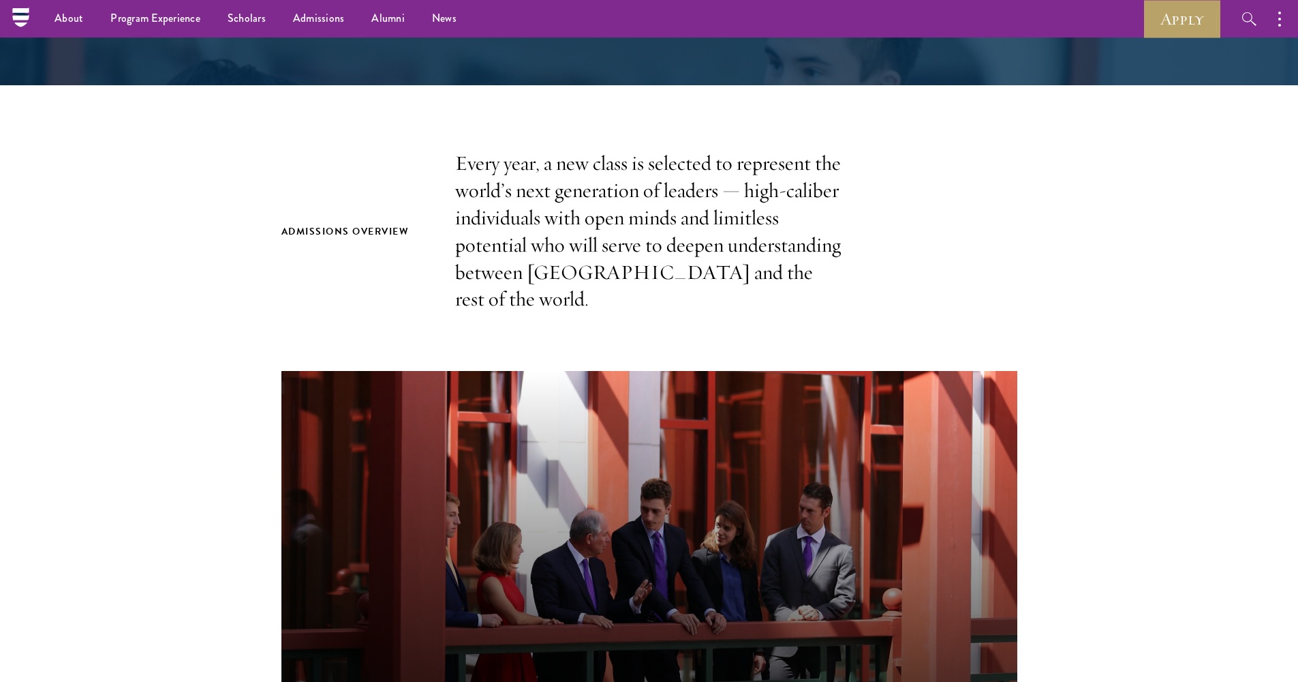
scroll to position [0, 0]
